Goal: Task Accomplishment & Management: Complete application form

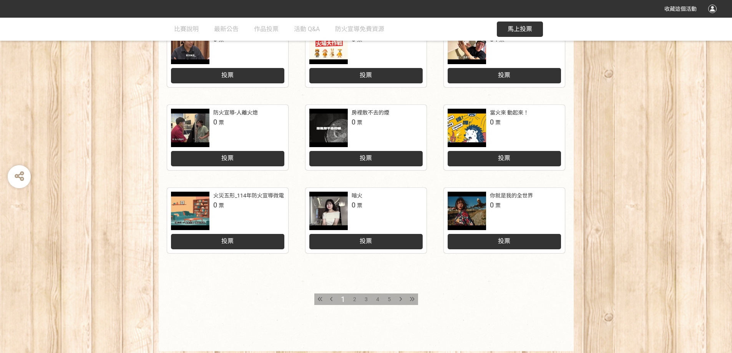
scroll to position [315, 0]
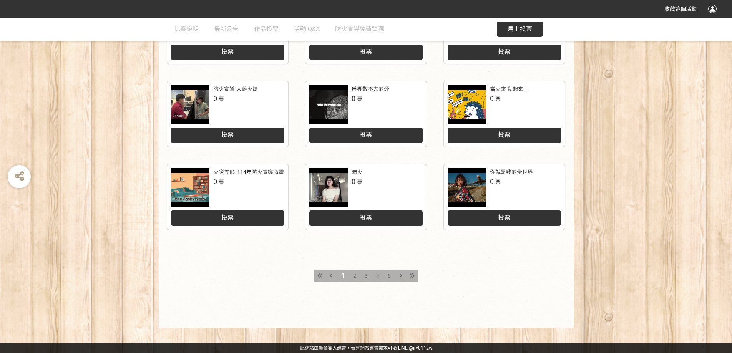
click at [354, 276] on span "2" at bounding box center [354, 276] width 3 height 6
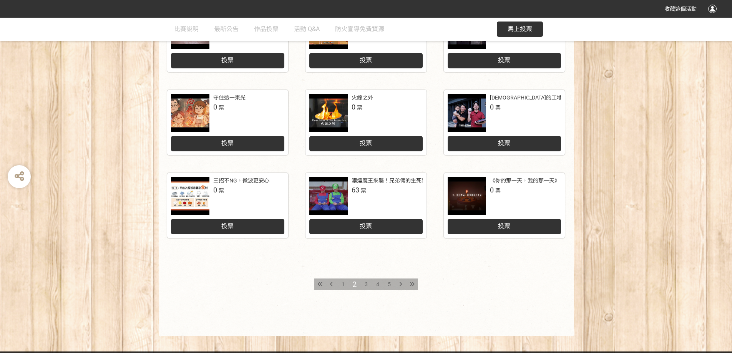
scroll to position [307, 0]
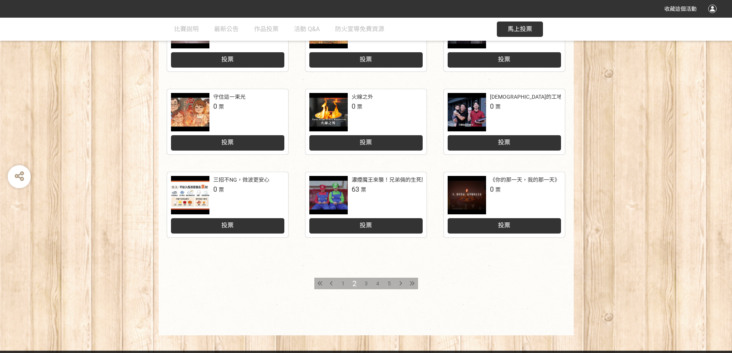
click at [366, 283] on span "3" at bounding box center [366, 283] width 3 height 6
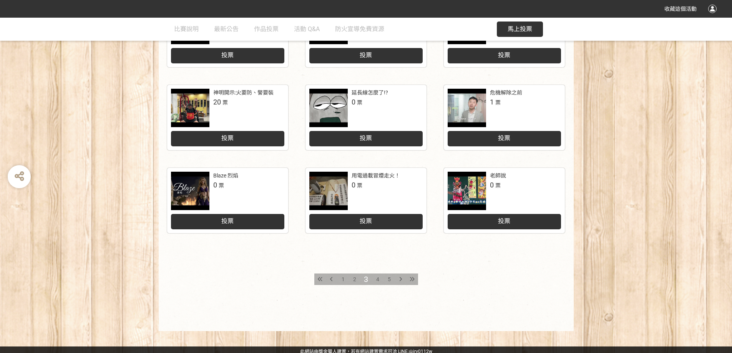
scroll to position [315, 0]
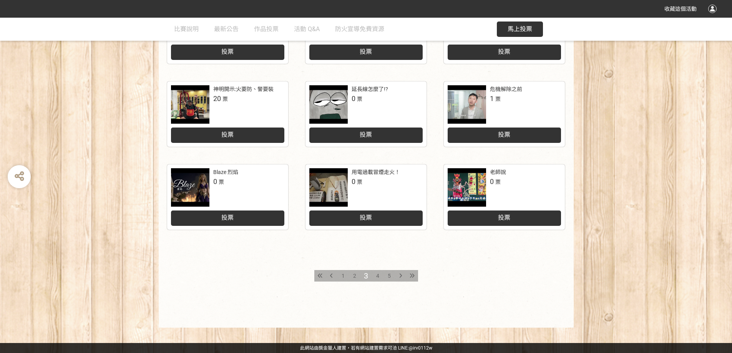
click at [378, 273] on span "4" at bounding box center [377, 276] width 3 height 6
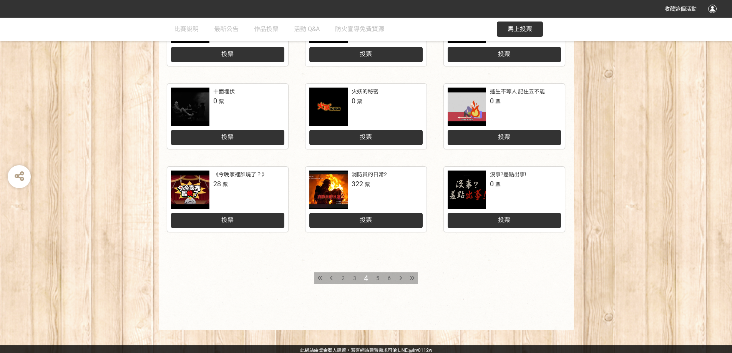
scroll to position [315, 0]
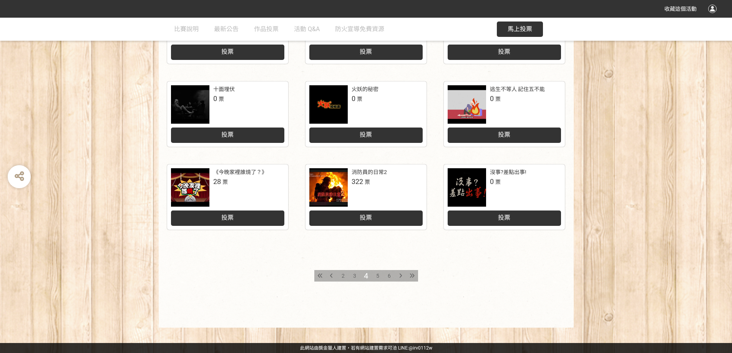
click at [377, 277] on span "5" at bounding box center [377, 276] width 3 height 6
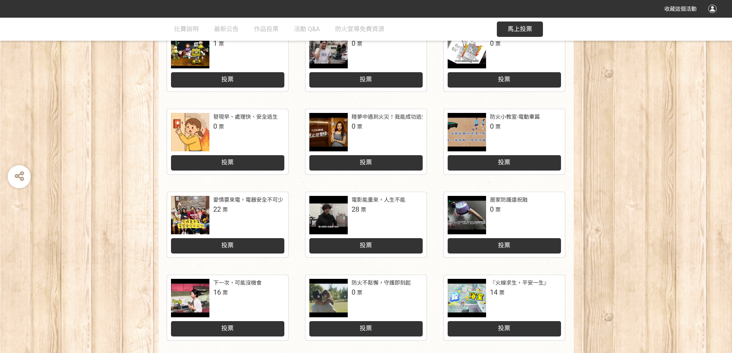
scroll to position [231, 0]
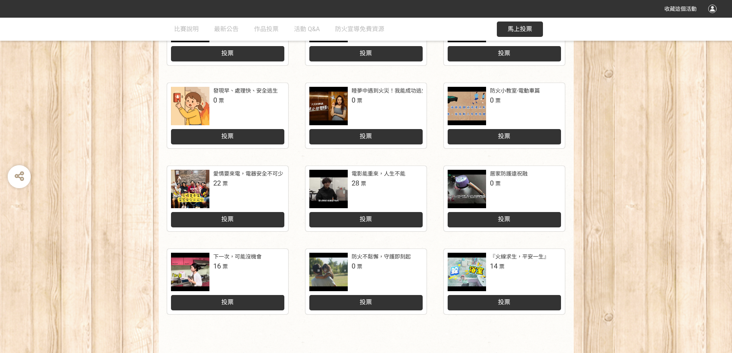
click at [507, 302] on span "投票" at bounding box center [504, 302] width 12 height 7
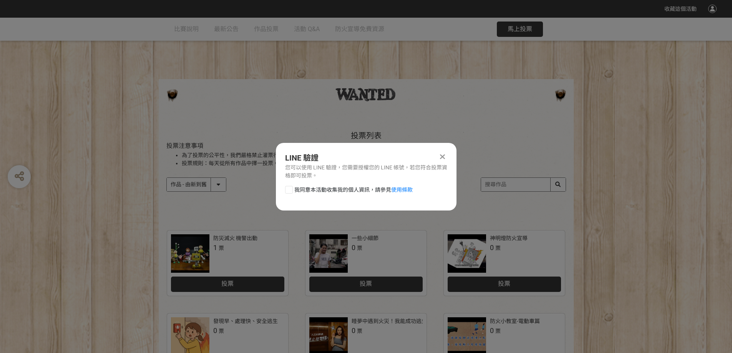
click at [291, 190] on div at bounding box center [289, 190] width 8 height 8
checkbox input "true"
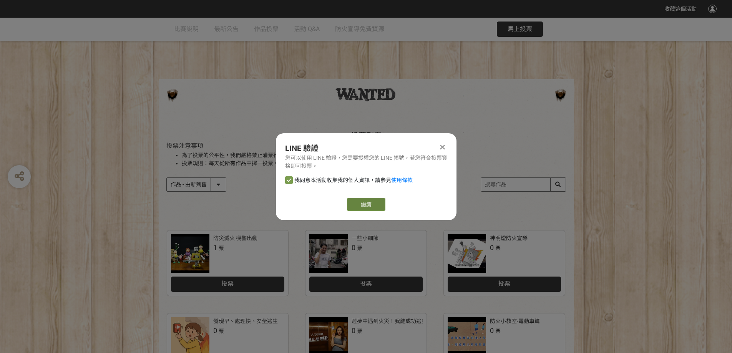
click at [375, 205] on link "繼續" at bounding box center [366, 204] width 38 height 13
click at [367, 206] on link "繼續" at bounding box center [366, 204] width 38 height 13
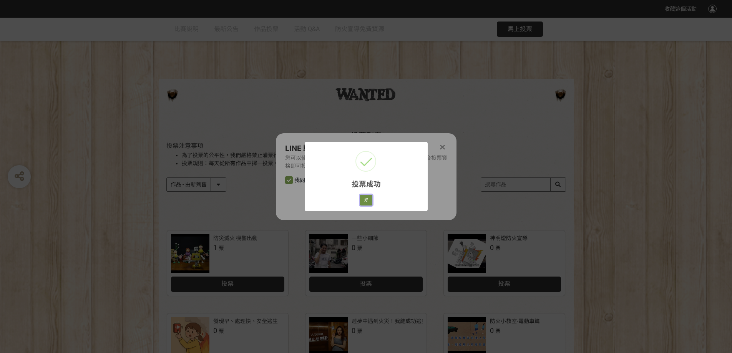
click at [367, 202] on button "好" at bounding box center [366, 200] width 12 height 11
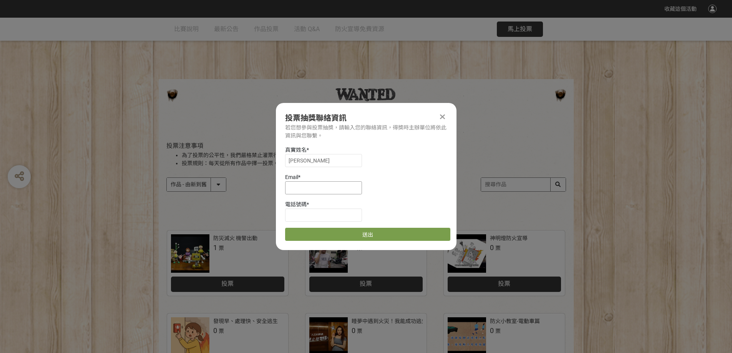
click at [294, 191] on input at bounding box center [323, 187] width 77 height 13
type input "[EMAIL_ADDRESS][DOMAIN_NAME]"
click at [299, 215] on input at bounding box center [323, 215] width 77 height 13
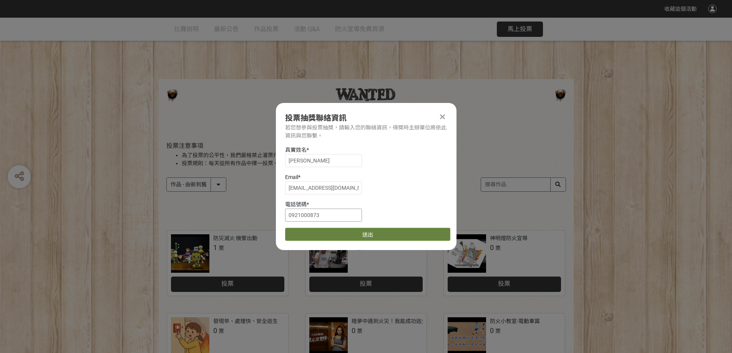
type input "0921000873"
click at [365, 235] on button "送出" at bounding box center [367, 234] width 165 height 13
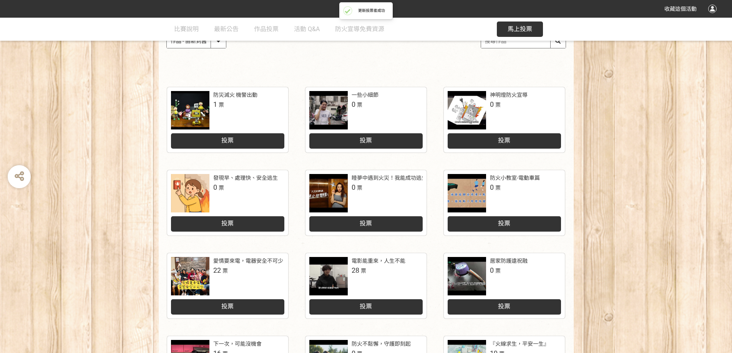
scroll to position [231, 0]
